Goal: Navigation & Orientation: Find specific page/section

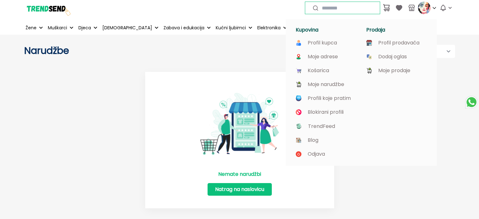
click at [422, 7] on img at bounding box center [424, 8] width 13 height 13
click at [410, 43] on p "Profil prodavača" at bounding box center [399, 43] width 41 height 6
